Goal: Information Seeking & Learning: Learn about a topic

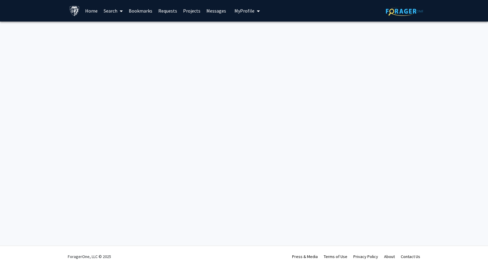
click at [166, 12] on link "Requests" at bounding box center [167, 10] width 25 height 21
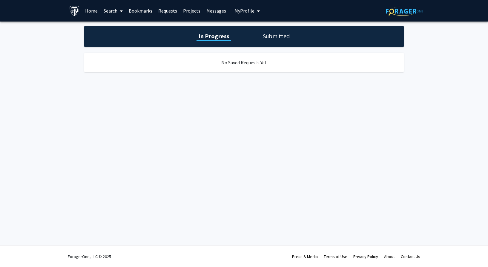
click at [199, 14] on link "Projects" at bounding box center [191, 10] width 23 height 21
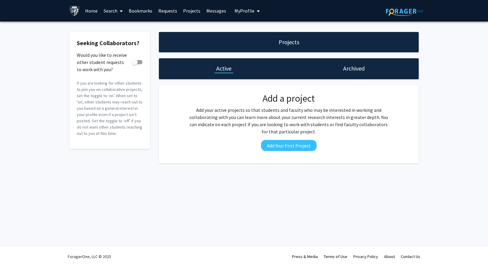
click at [97, 11] on link "Home" at bounding box center [91, 10] width 19 height 21
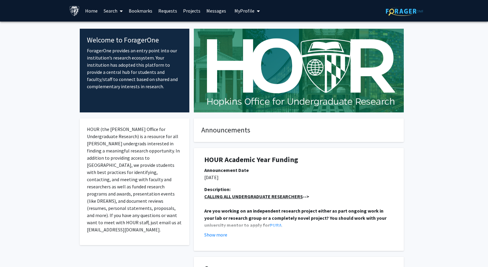
click at [106, 14] on link "Search" at bounding box center [113, 10] width 25 height 21
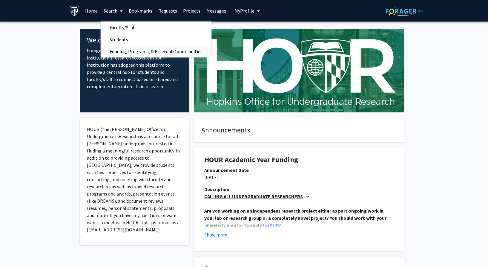
click at [133, 52] on span "Funding, Programs, & External Opportunities" at bounding box center [156, 51] width 111 height 12
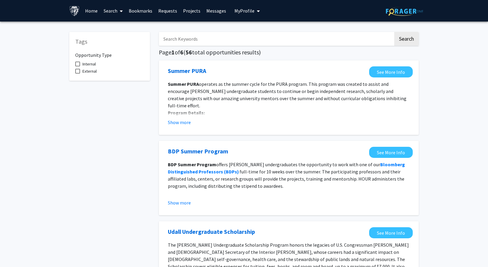
click at [88, 14] on link "Home" at bounding box center [91, 10] width 19 height 21
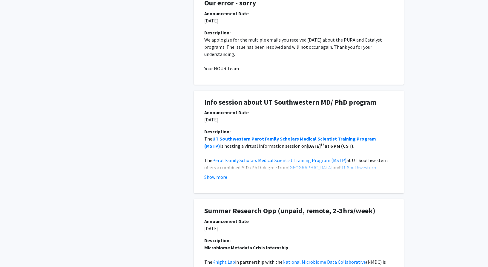
scroll to position [268, 0]
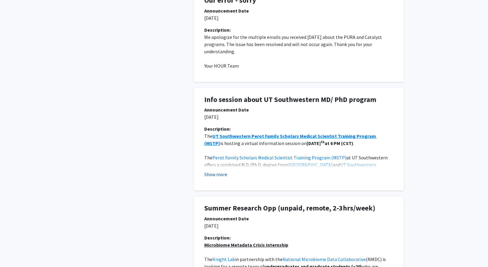
click at [215, 171] on button "Show more" at bounding box center [215, 174] width 23 height 7
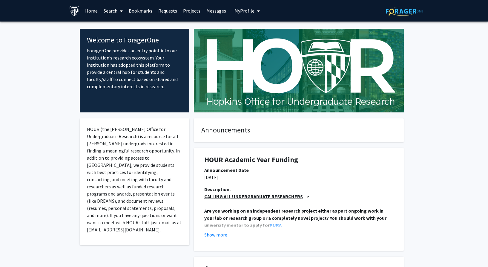
scroll to position [0, 0]
